Goal: Task Accomplishment & Management: Use online tool/utility

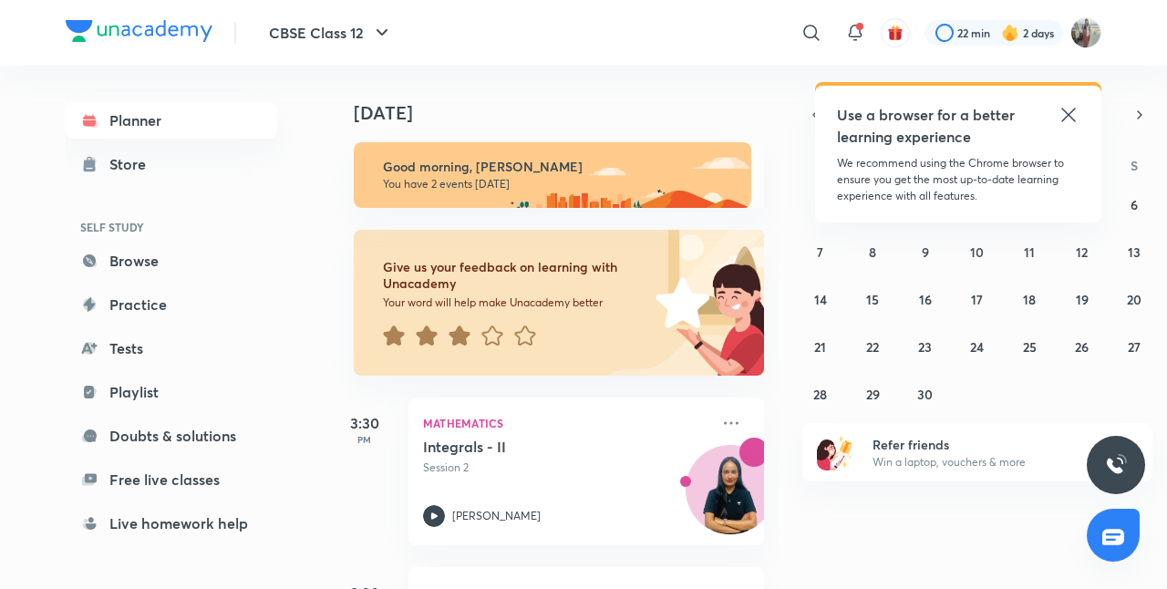
click at [1067, 122] on icon at bounding box center [1068, 115] width 22 height 22
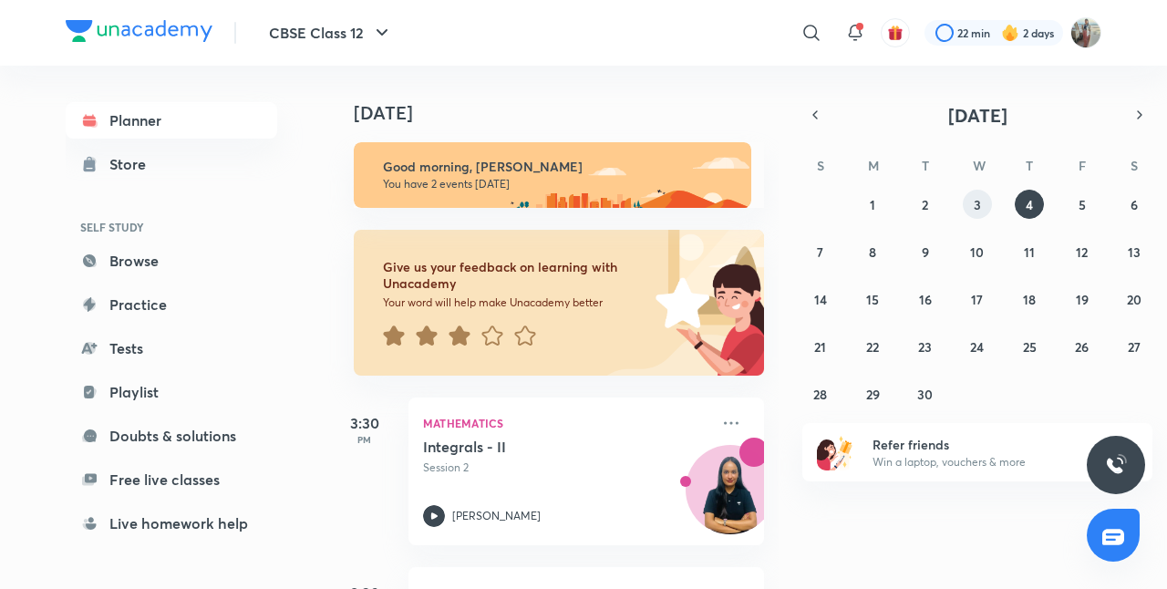
click at [990, 215] on div "31 1 2 3 4 5 6 7 8 9 10 11 12 13 14 15 16 17 18 19 20 21 22 23 24 25 26 27 28 2…" at bounding box center [977, 299] width 350 height 219
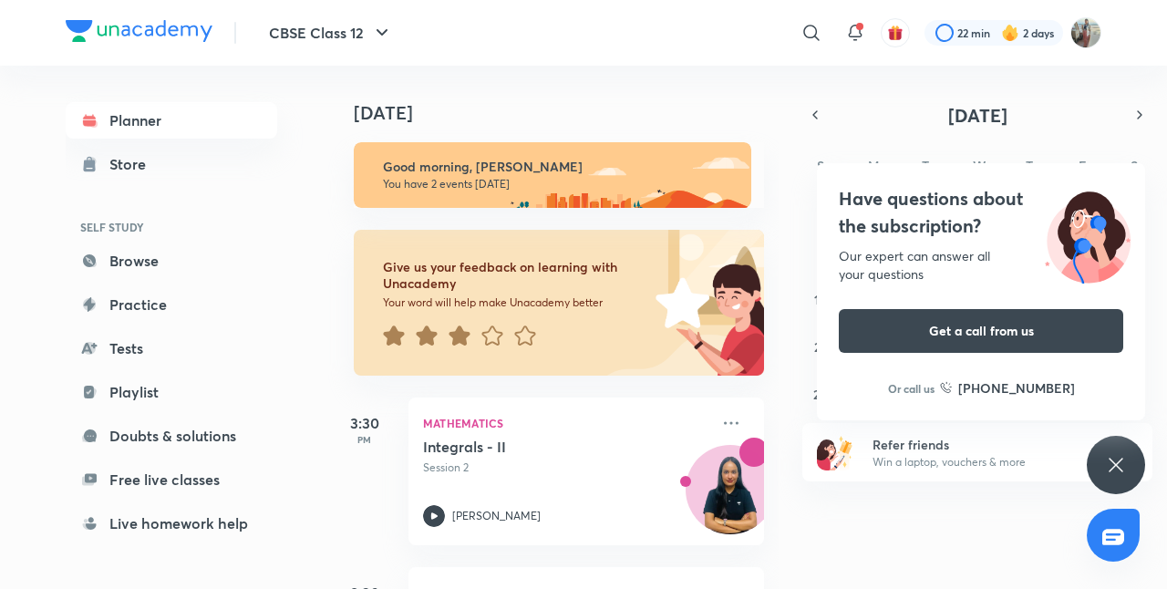
click at [1125, 480] on div "Have questions about the subscription? Our expert can answer all your questions…" at bounding box center [1116, 465] width 58 height 58
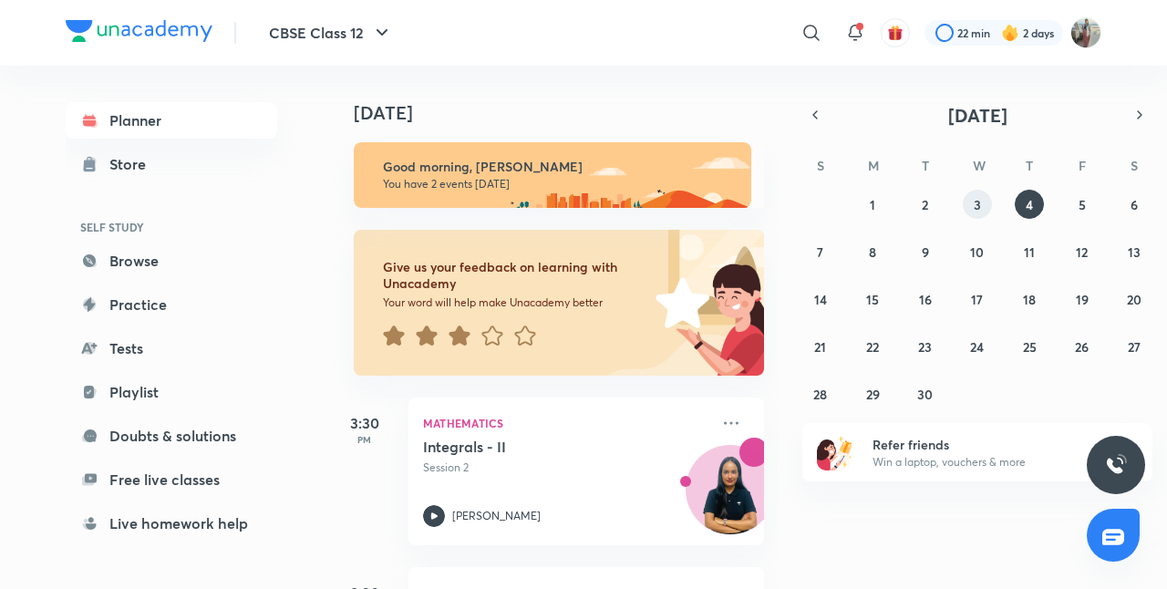
click at [978, 211] on abbr "3" at bounding box center [977, 204] width 7 height 17
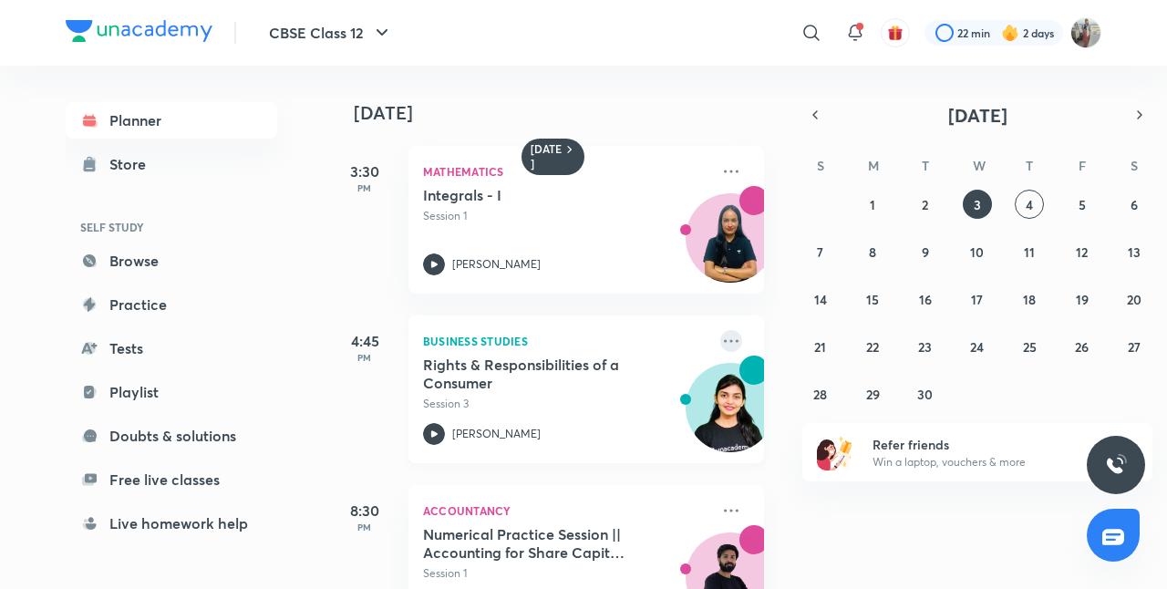
click at [724, 349] on icon at bounding box center [731, 341] width 22 height 22
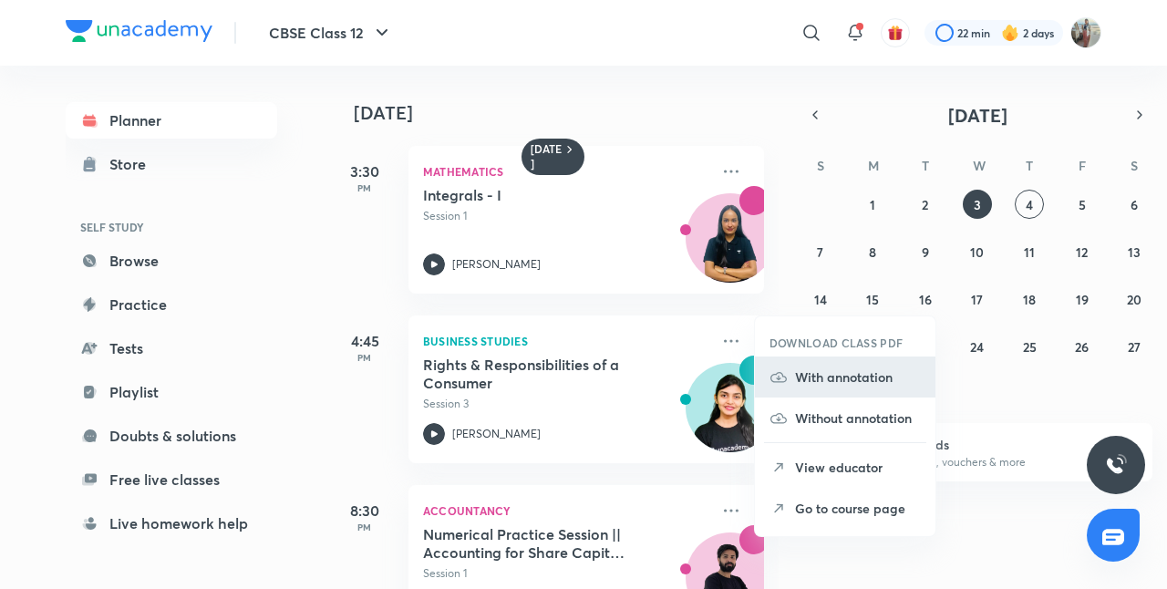
click at [803, 383] on p "With annotation" at bounding box center [858, 376] width 126 height 19
